Goal: Task Accomplishment & Management: Use online tool/utility

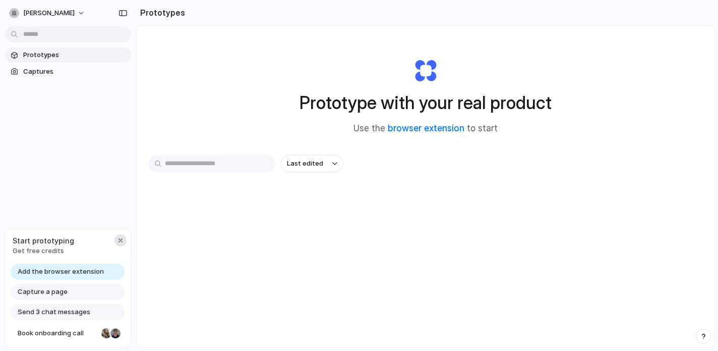
click at [119, 236] on div "button" at bounding box center [121, 240] width 8 height 8
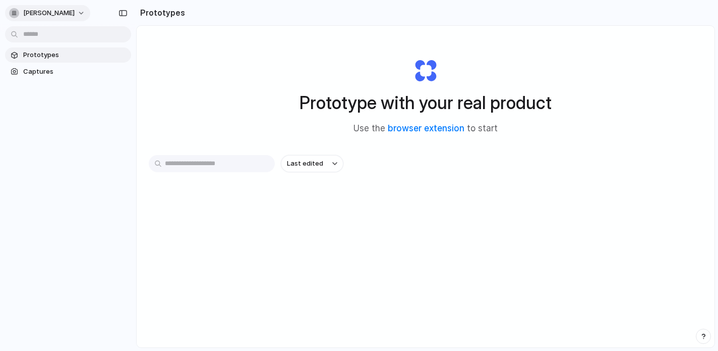
click at [90, 13] on button "anand-kumar-singh" at bounding box center [47, 13] width 85 height 16
click at [92, 158] on div "Settings Invite members Change theme Sign out" at bounding box center [359, 175] width 718 height 351
click at [433, 129] on link "browser extension" at bounding box center [426, 128] width 77 height 10
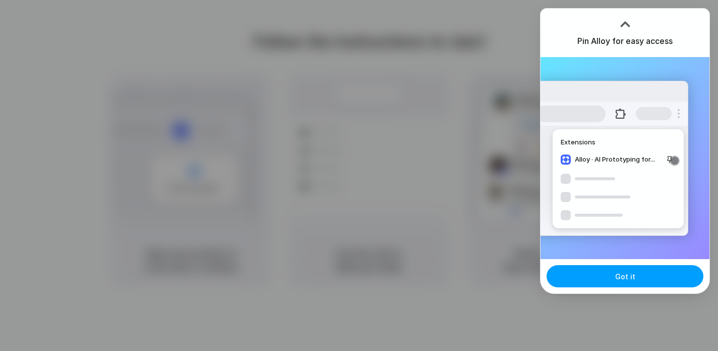
click at [621, 267] on button "Got it" at bounding box center [625, 276] width 157 height 22
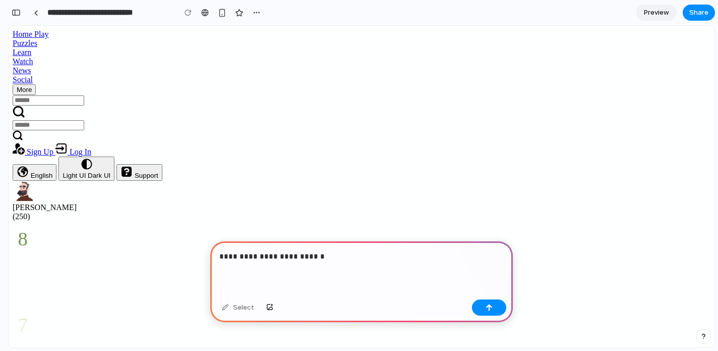
click at [288, 256] on p "**********" at bounding box center [361, 256] width 285 height 12
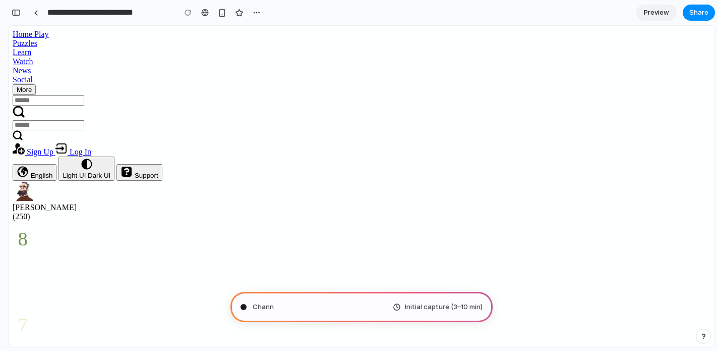
type input "**********"
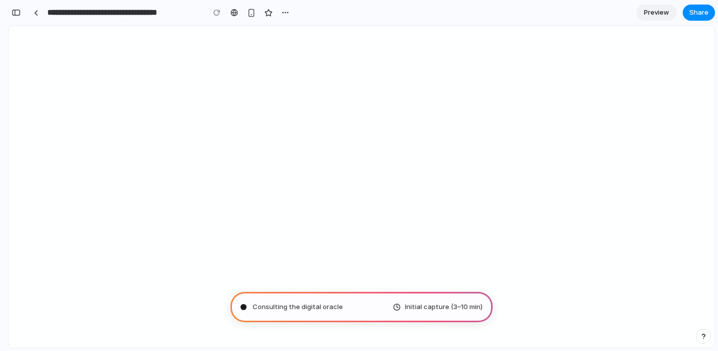
scroll to position [22, 0]
click at [646, 12] on span "Preview" at bounding box center [656, 13] width 25 height 10
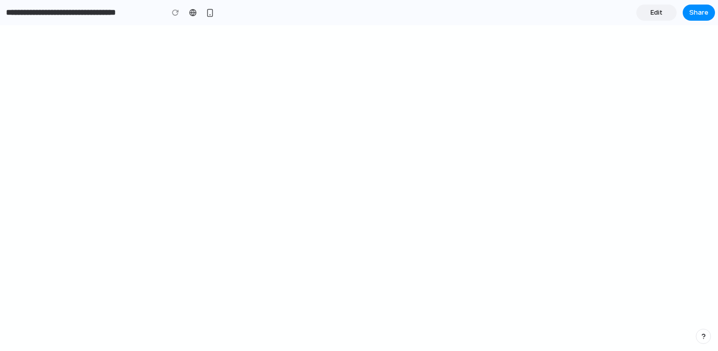
click at [646, 12] on link "Edit" at bounding box center [657, 13] width 40 height 16
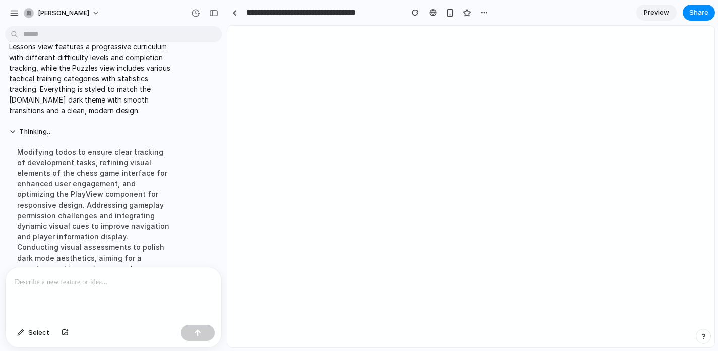
scroll to position [185, 0]
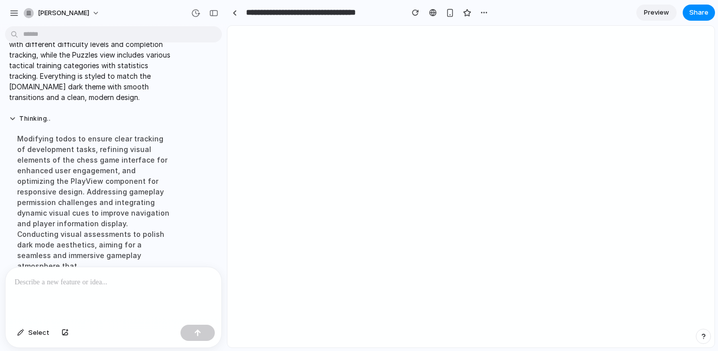
click at [84, 281] on p at bounding box center [114, 282] width 198 height 12
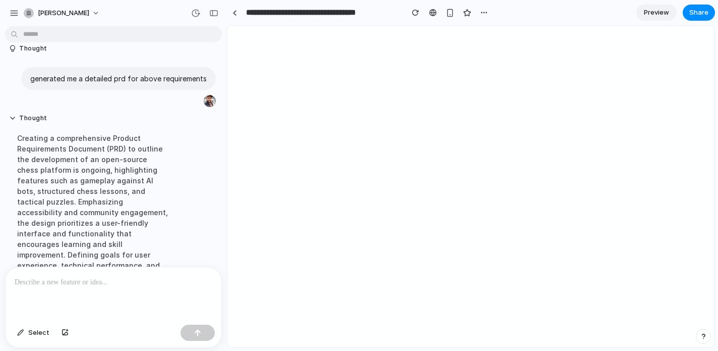
scroll to position [468, 0]
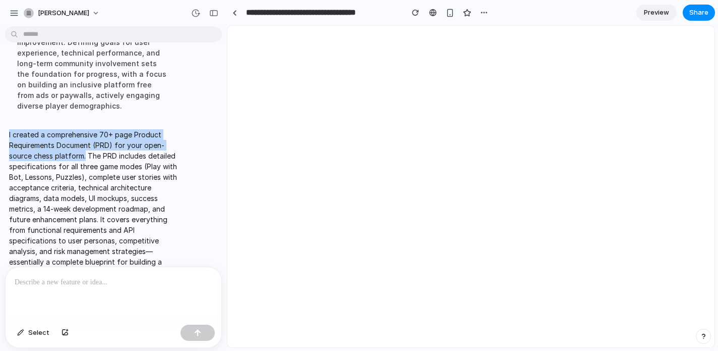
drag, startPoint x: 7, startPoint y: 112, endPoint x: 85, endPoint y: 135, distance: 81.8
click at [85, 135] on div "I created a comprehensive 70+ page Product Requirements Document (PRD) for your…" at bounding box center [93, 203] width 177 height 160
copy p "I created a comprehensive 70+ page Product Requirements Document (PRD) for your…"
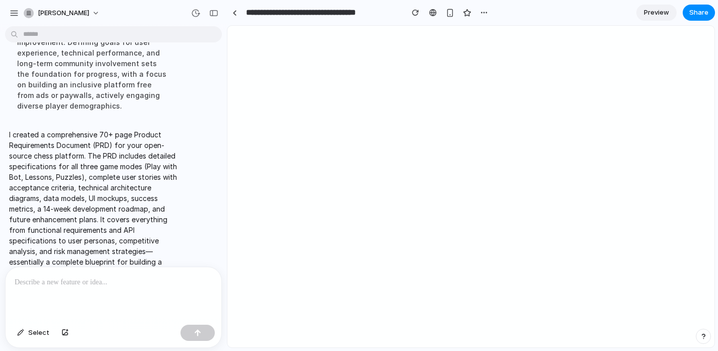
click at [67, 294] on div at bounding box center [114, 293] width 216 height 53
click at [30, 282] on p "**********" at bounding box center [114, 282] width 198 height 12
click at [124, 285] on p "**********" at bounding box center [114, 282] width 198 height 12
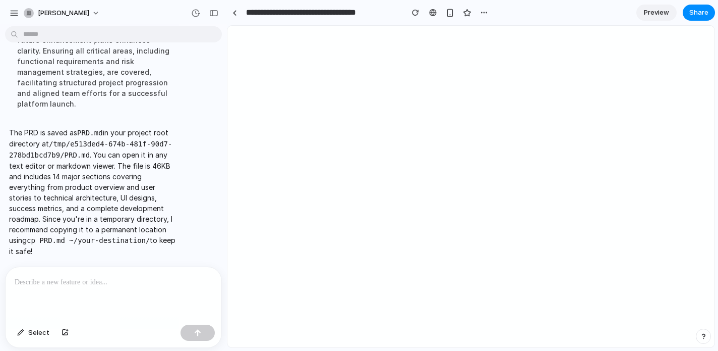
scroll to position [688, 0]
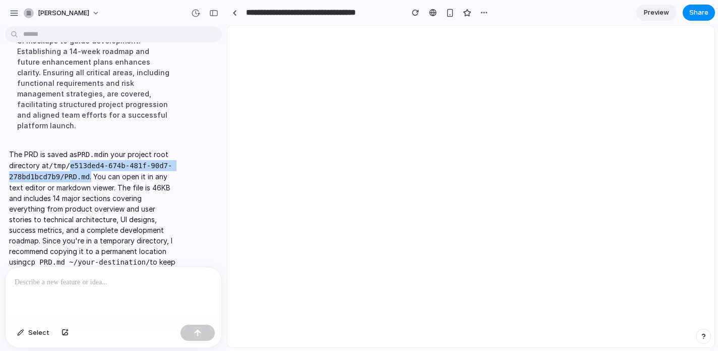
drag, startPoint x: 72, startPoint y: 145, endPoint x: 91, endPoint y: 157, distance: 23.1
click at [91, 157] on p "The PRD is saved as PRD.md in your project root directory at /tmp/e513ded4-674b…" at bounding box center [93, 213] width 168 height 129
copy p "e513ded4-674b-481f-90d7-278bd1bcd7b9/PRD.md ."
click at [10, 9] on div "button" at bounding box center [14, 13] width 9 height 9
click at [167, 197] on p "The PRD is saved as PRD.md in your project root directory at /tmp/e513ded4-674b…" at bounding box center [93, 213] width 168 height 129
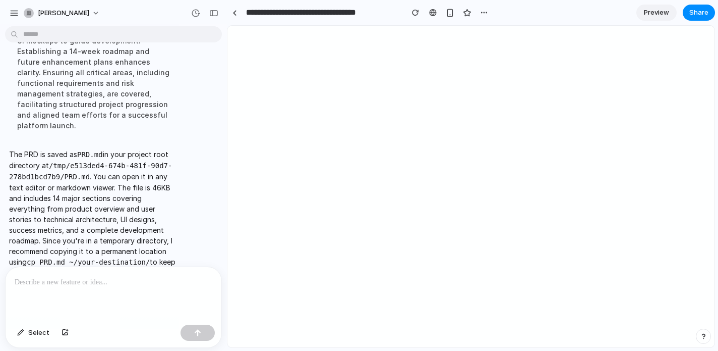
click at [46, 296] on div at bounding box center [114, 293] width 216 height 53
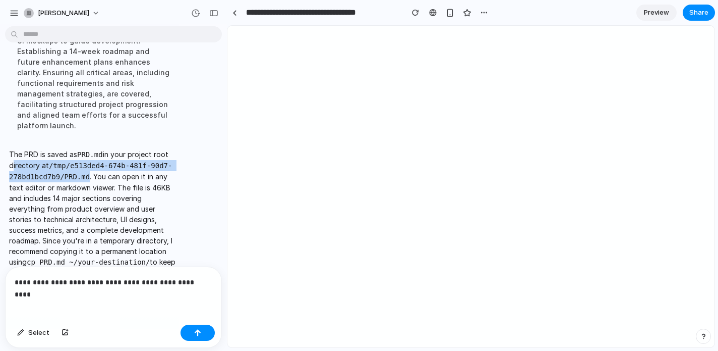
drag, startPoint x: 8, startPoint y: 142, endPoint x: 89, endPoint y: 154, distance: 82.6
click at [89, 154] on div "The PRD is saved as PRD.md in your project root directory at /tmp/e513ded4-674b…" at bounding box center [93, 213] width 177 height 141
copy p "directory at /tmp/e513ded4-674b-481f-90d7-278bd1bcd7b9/PRD.md"
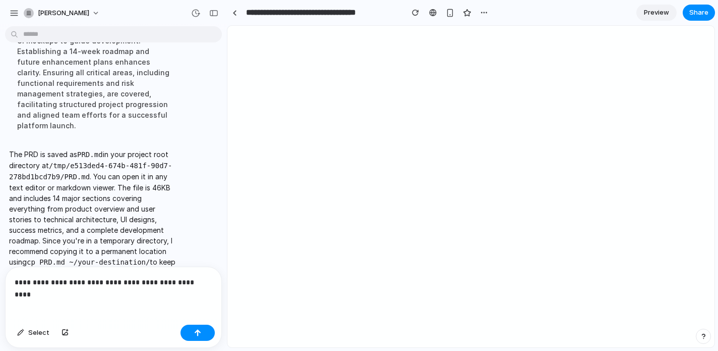
click at [201, 284] on p "**********" at bounding box center [114, 282] width 198 height 12
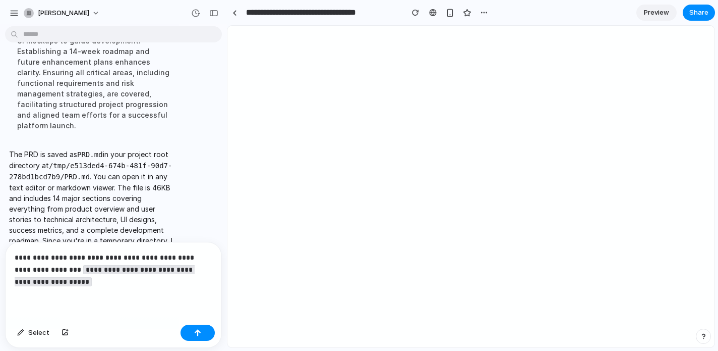
scroll to position [781, 0]
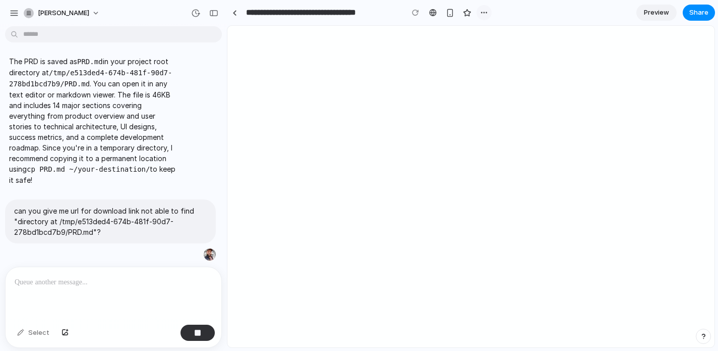
click at [486, 9] on div "button" at bounding box center [484, 13] width 8 height 8
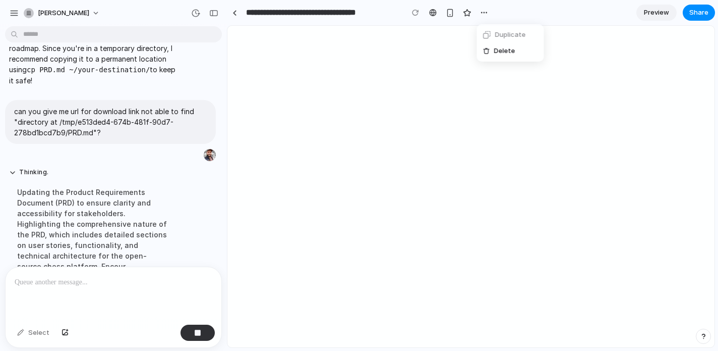
click at [445, 39] on div "Duplicate Delete" at bounding box center [359, 175] width 718 height 351
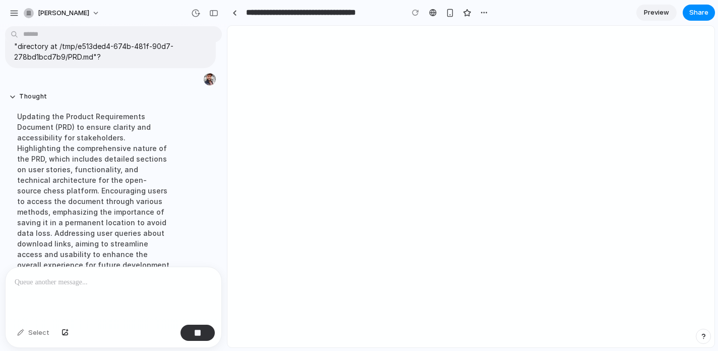
scroll to position [791, 0]
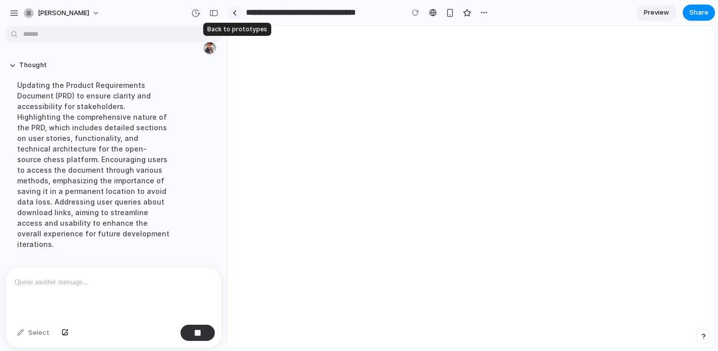
click at [238, 10] on link at bounding box center [234, 12] width 15 height 15
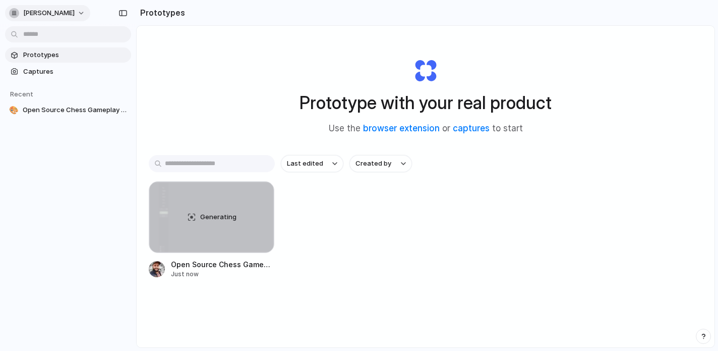
click at [16, 13] on div "button" at bounding box center [14, 13] width 10 height 10
click at [53, 108] on span "Open Source Chess Gameplay Interface" at bounding box center [75, 110] width 104 height 10
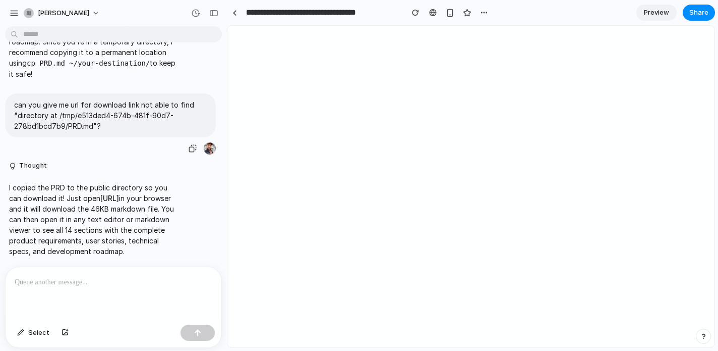
scroll to position [690, 0]
drag, startPoint x: 110, startPoint y: 196, endPoint x: 8, endPoint y: 197, distance: 101.9
click at [8, 197] on div "I copied the PRD to the public directory so you can download it! Just open http…" at bounding box center [93, 220] width 177 height 86
copy strong "http://localhost:8080/PRD.md"
click at [44, 291] on div at bounding box center [114, 293] width 216 height 53
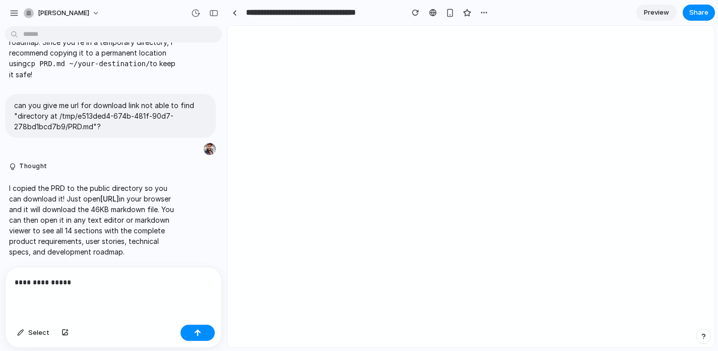
drag, startPoint x: 109, startPoint y: 198, endPoint x: 103, endPoint y: 197, distance: 5.6
click at [103, 197] on strong "http://localhost:8080/PRD.md" at bounding box center [109, 198] width 19 height 9
drag, startPoint x: 80, startPoint y: 197, endPoint x: 7, endPoint y: 197, distance: 73.1
click at [7, 197] on div "I copied the PRD to the public directory so you can download it! Just open http…" at bounding box center [93, 220] width 177 height 86
copy strong "http://localhost:8080"
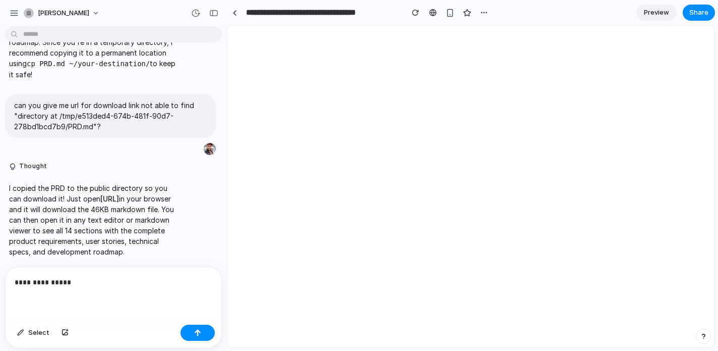
drag, startPoint x: 110, startPoint y: 198, endPoint x: 0, endPoint y: 197, distance: 110.0
click at [0, 197] on div "I copied the PRD to the public directory so you can download it! Just open http…" at bounding box center [110, 220] width 221 height 86
copy strong "http://localhost:8080/PRD.md"
click at [78, 289] on div "**********" at bounding box center [114, 293] width 216 height 53
click at [84, 283] on p "**********" at bounding box center [114, 282] width 198 height 12
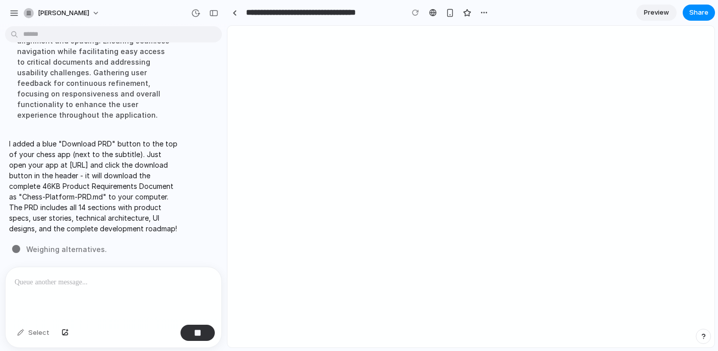
scroll to position [1063, 0]
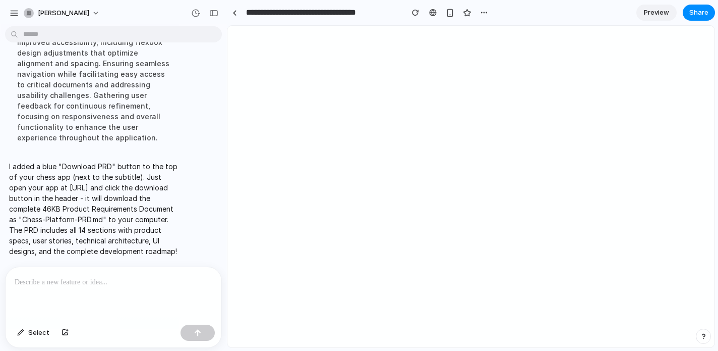
click at [80, 280] on p at bounding box center [114, 282] width 198 height 12
click at [193, 281] on p "**********" at bounding box center [114, 282] width 198 height 12
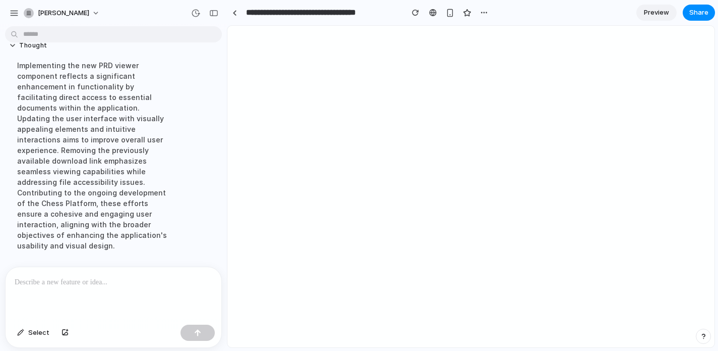
scroll to position [1283, 0]
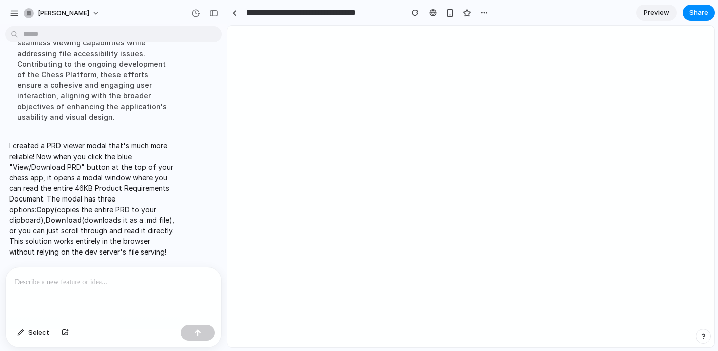
click at [62, 293] on div at bounding box center [114, 293] width 216 height 53
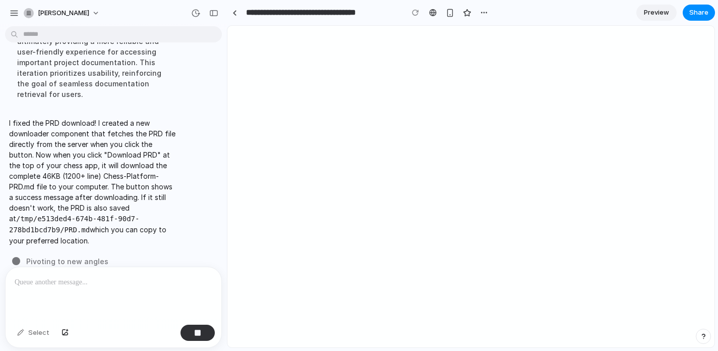
scroll to position [1481, 0]
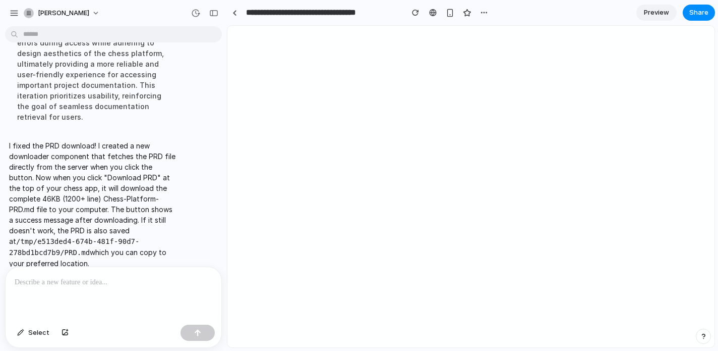
click at [48, 280] on p at bounding box center [114, 282] width 198 height 12
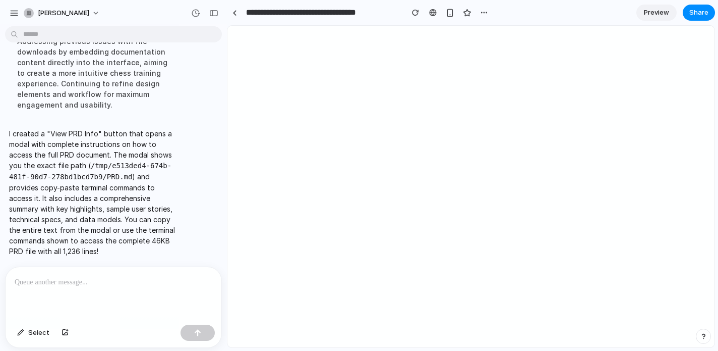
scroll to position [1701, 0]
